Goal: Information Seeking & Learning: Learn about a topic

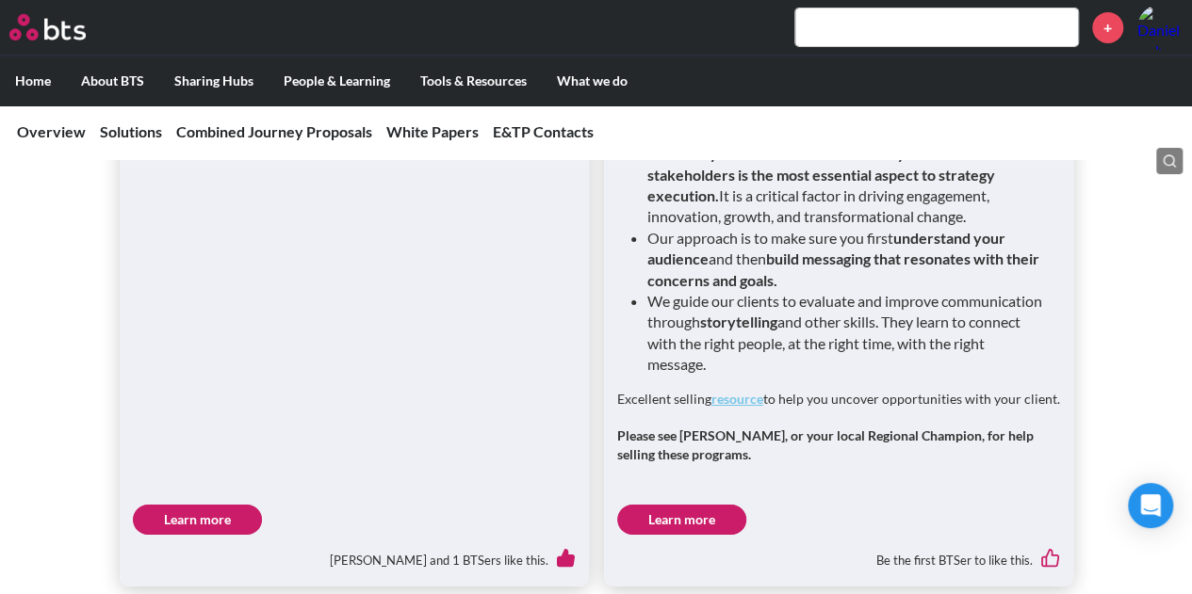
scroll to position [3486, 0]
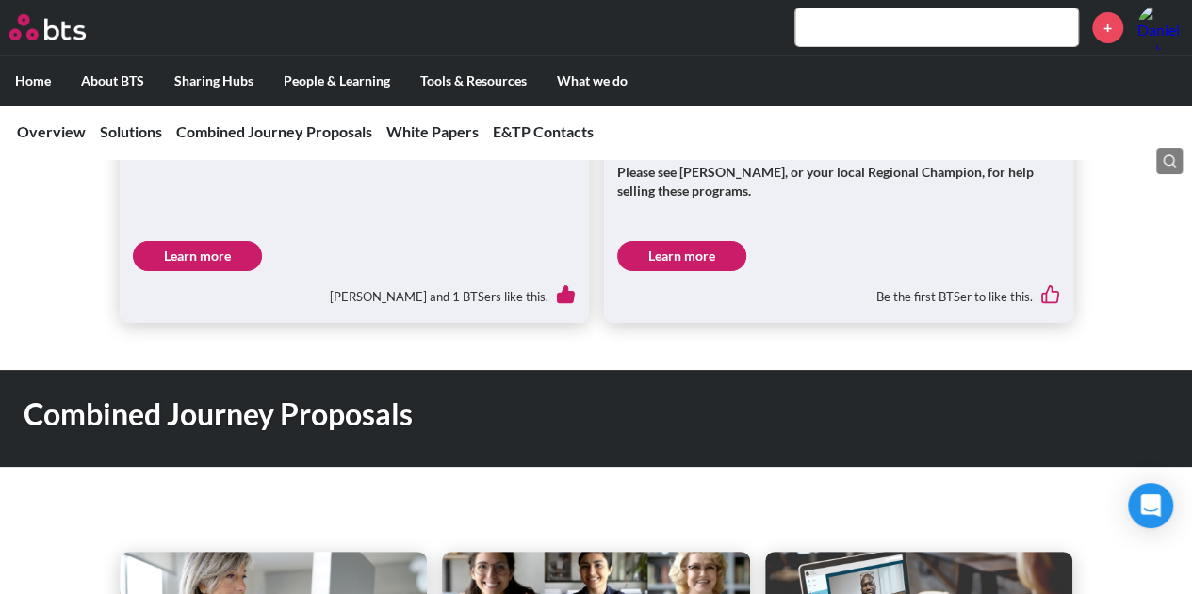
click at [199, 241] on link "Learn more" at bounding box center [197, 256] width 129 height 30
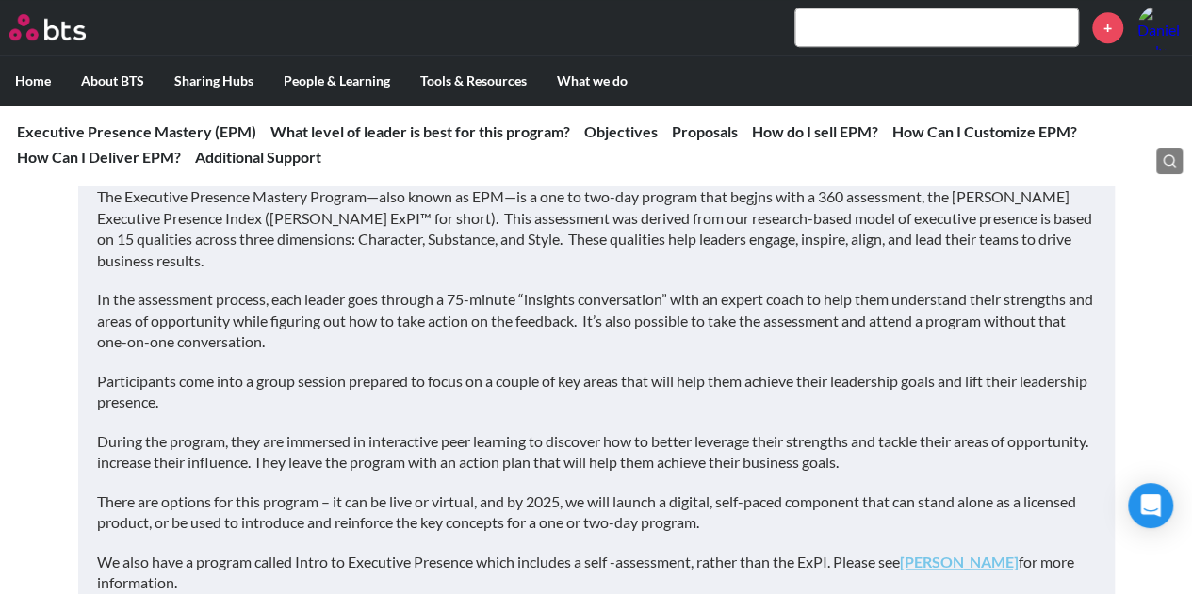
scroll to position [565, 0]
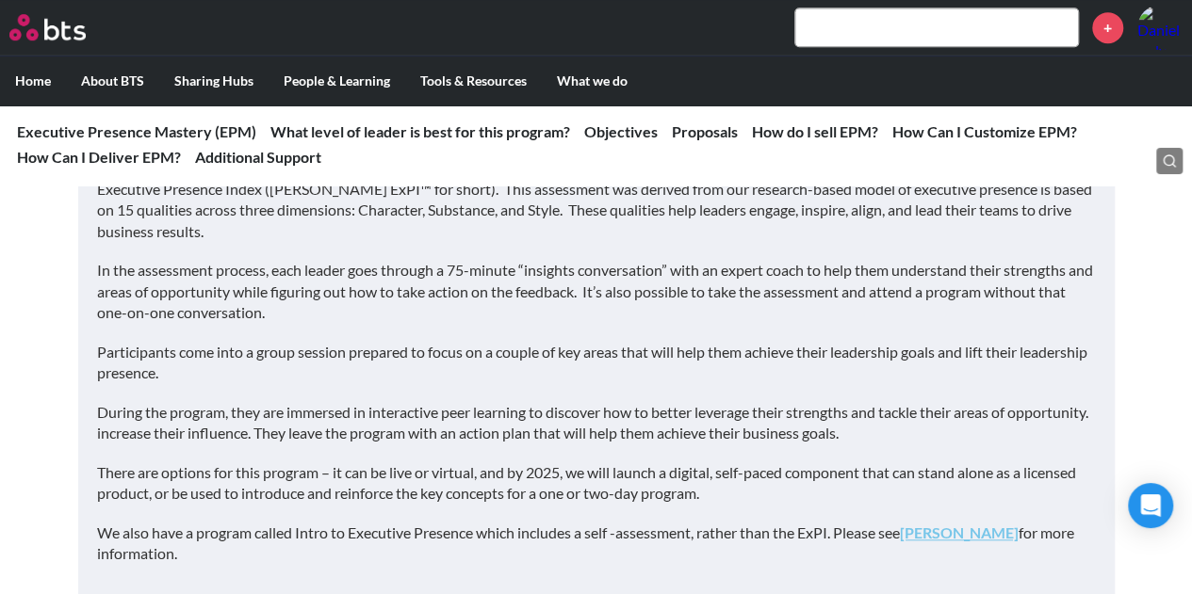
click at [708, 308] on p "In the assessment process, each leader goes through a 75-minute “insights conve…" at bounding box center [596, 291] width 999 height 63
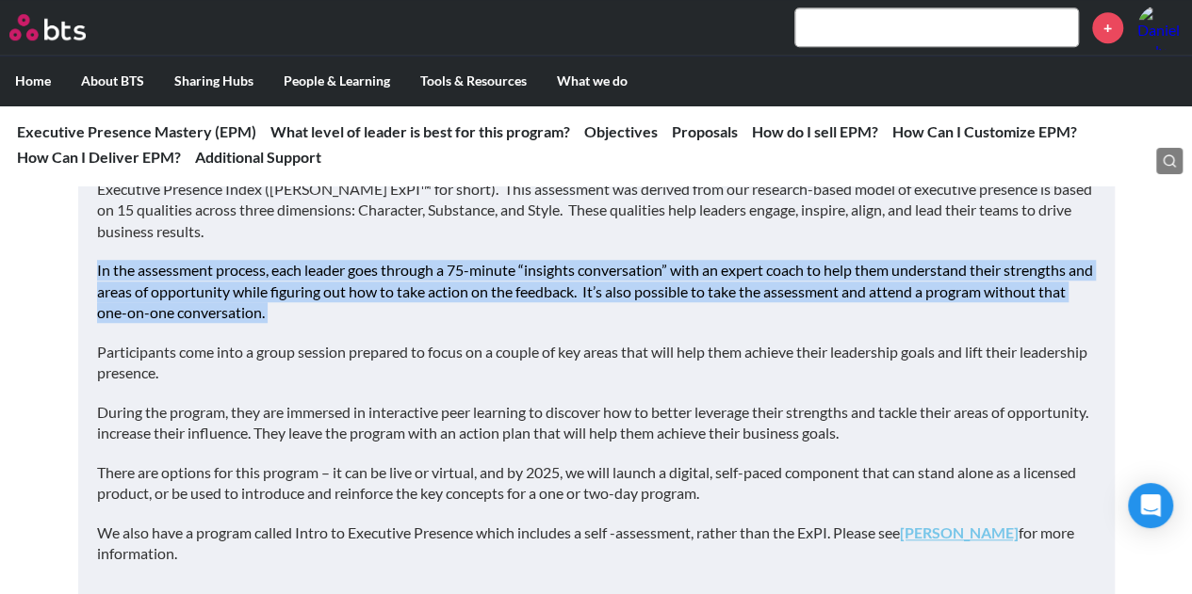
click at [708, 308] on p "In the assessment process, each leader goes through a 75-minute “insights conve…" at bounding box center [596, 291] width 999 height 63
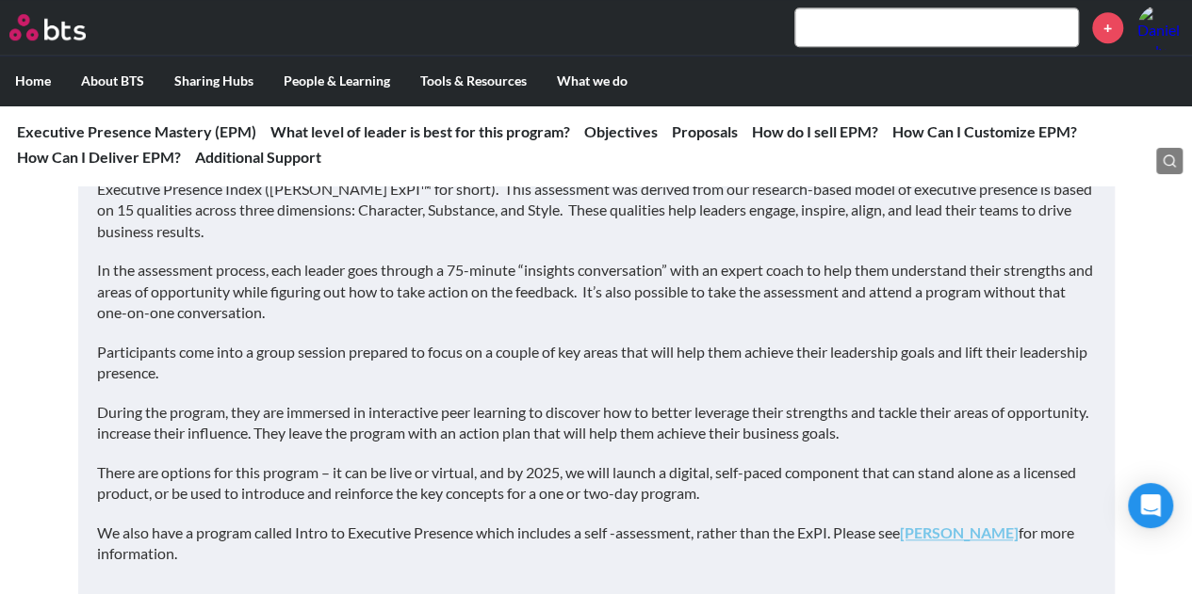
click at [748, 335] on div "What is the Executive Presence Mastery Program? The program answers, “What is e…" at bounding box center [596, 291] width 999 height 581
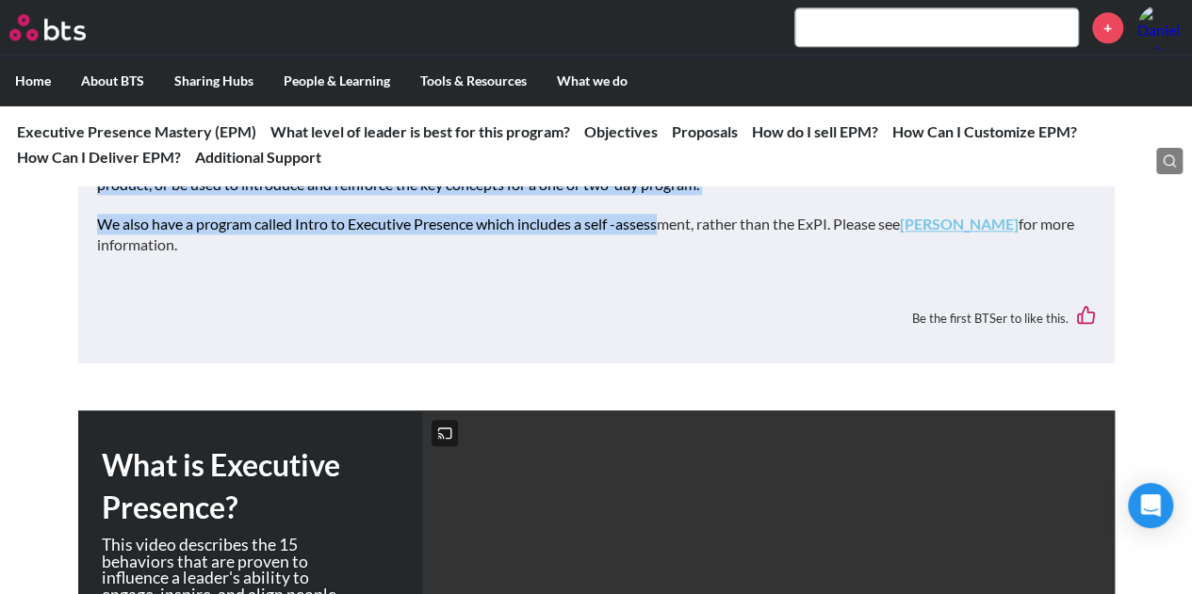
scroll to position [848, 0]
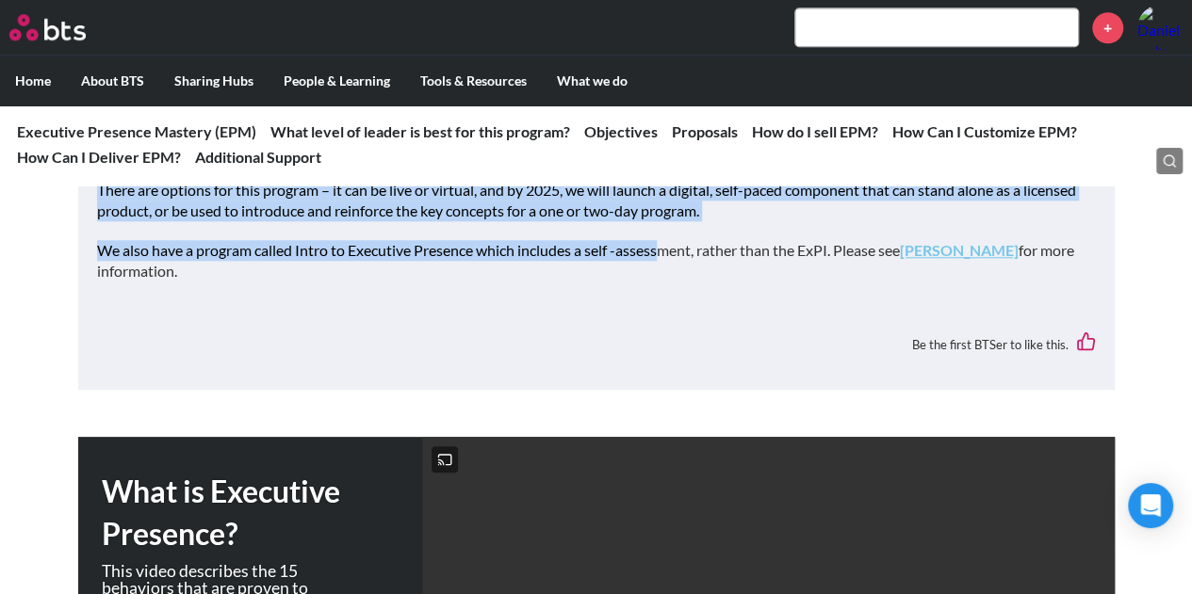
drag, startPoint x: 102, startPoint y: 236, endPoint x: 699, endPoint y: 268, distance: 598.2
click at [699, 268] on div "What is Executive Presence Mastery? What is the Executive Presence Mastery Prog…" at bounding box center [596, 14] width 999 height 714
copy div "What is Executive Presence Mastery? What is the Executive Presence Mastery Prog…"
